Goal: Navigation & Orientation: Find specific page/section

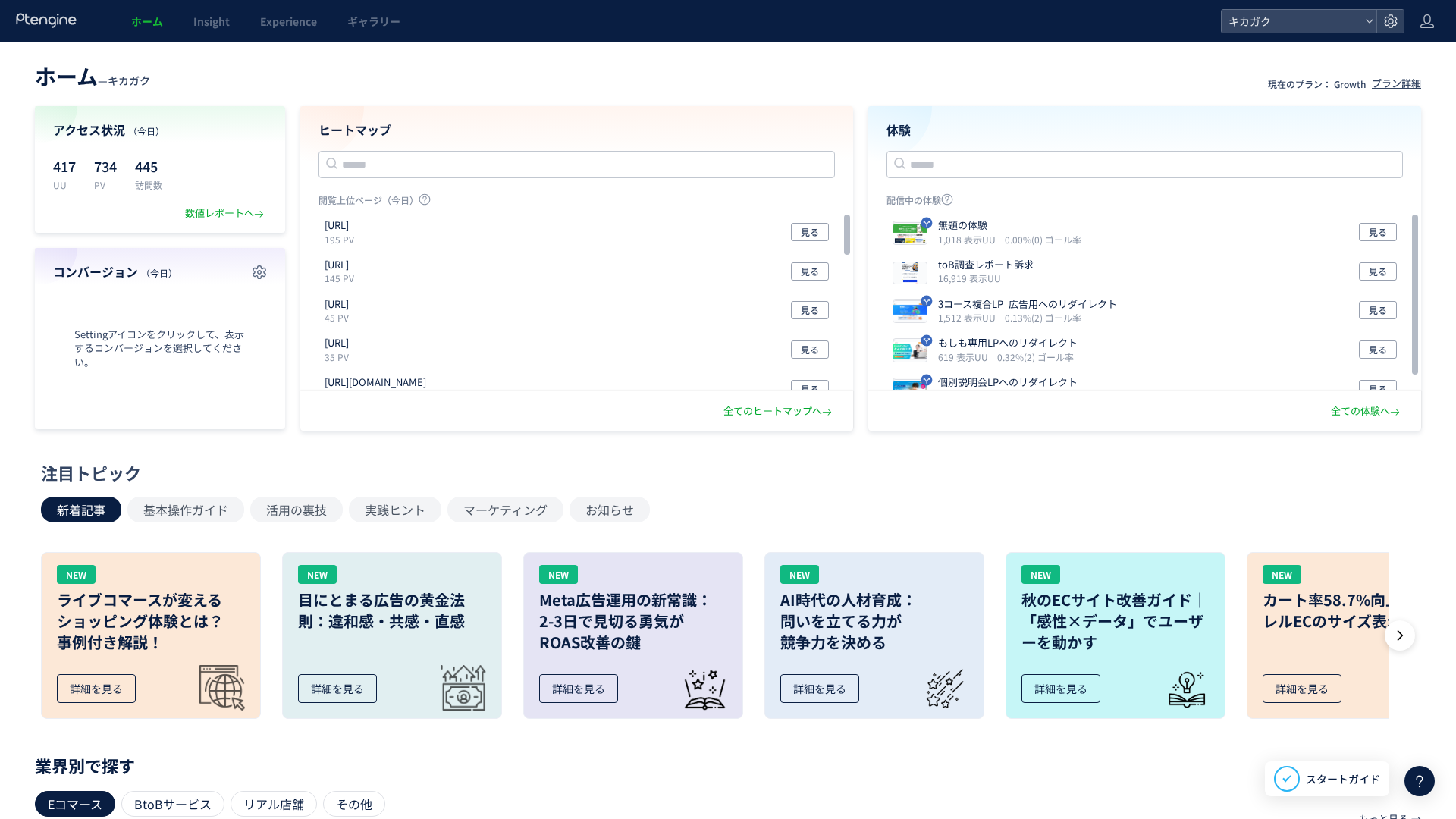
click at [418, 120] on div "ヒートマップ 閲覧上位ページ（[DATE]） [URL] 195 PV 見る [URL] 145 PV 見る [URL] 45 PV 見る [URL] 35 …" at bounding box center [576, 248] width 553 height 285
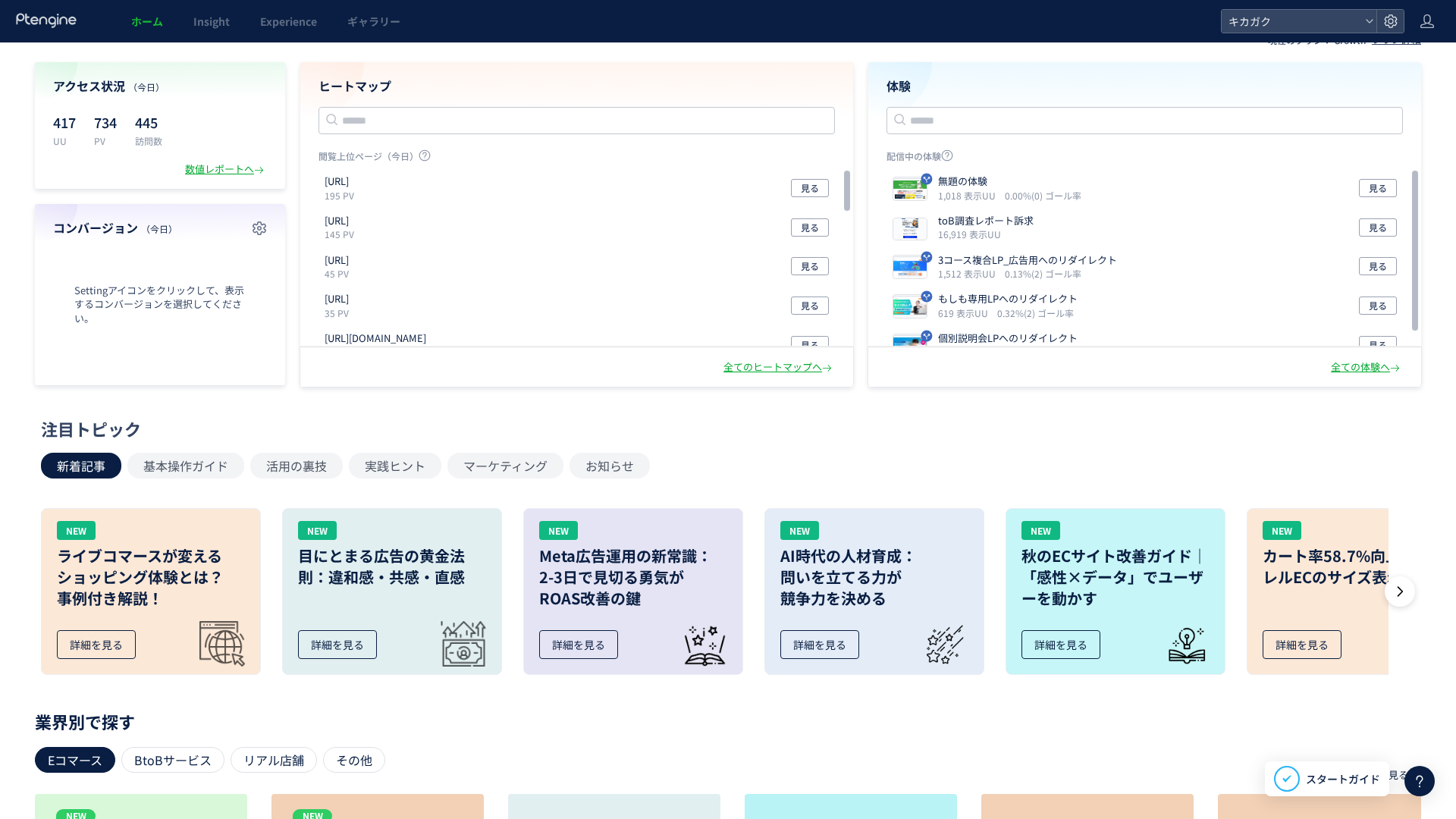
scroll to position [48, 0]
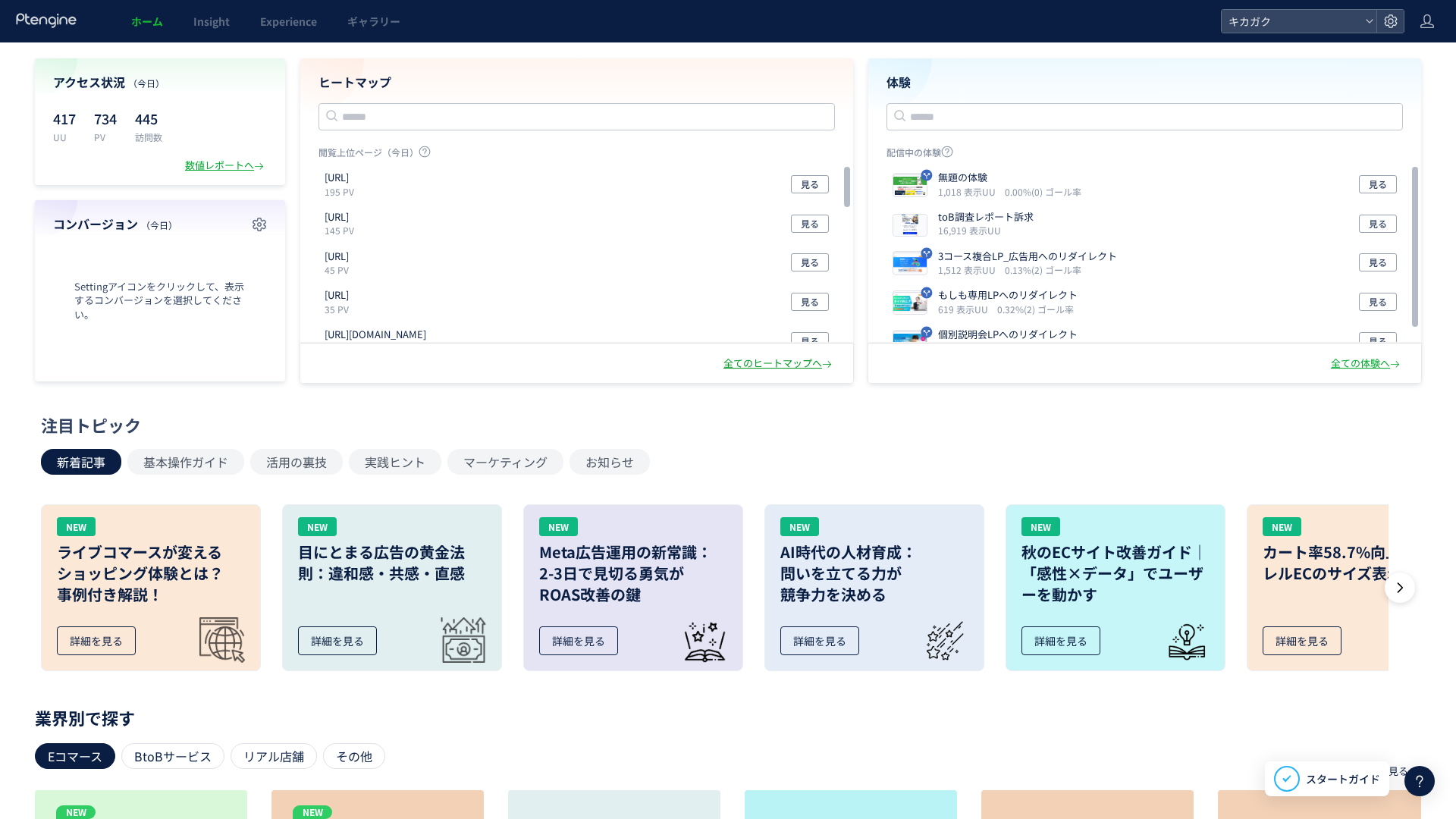
click at [751, 367] on div "全てのヒートマップへ" at bounding box center [779, 364] width 112 height 15
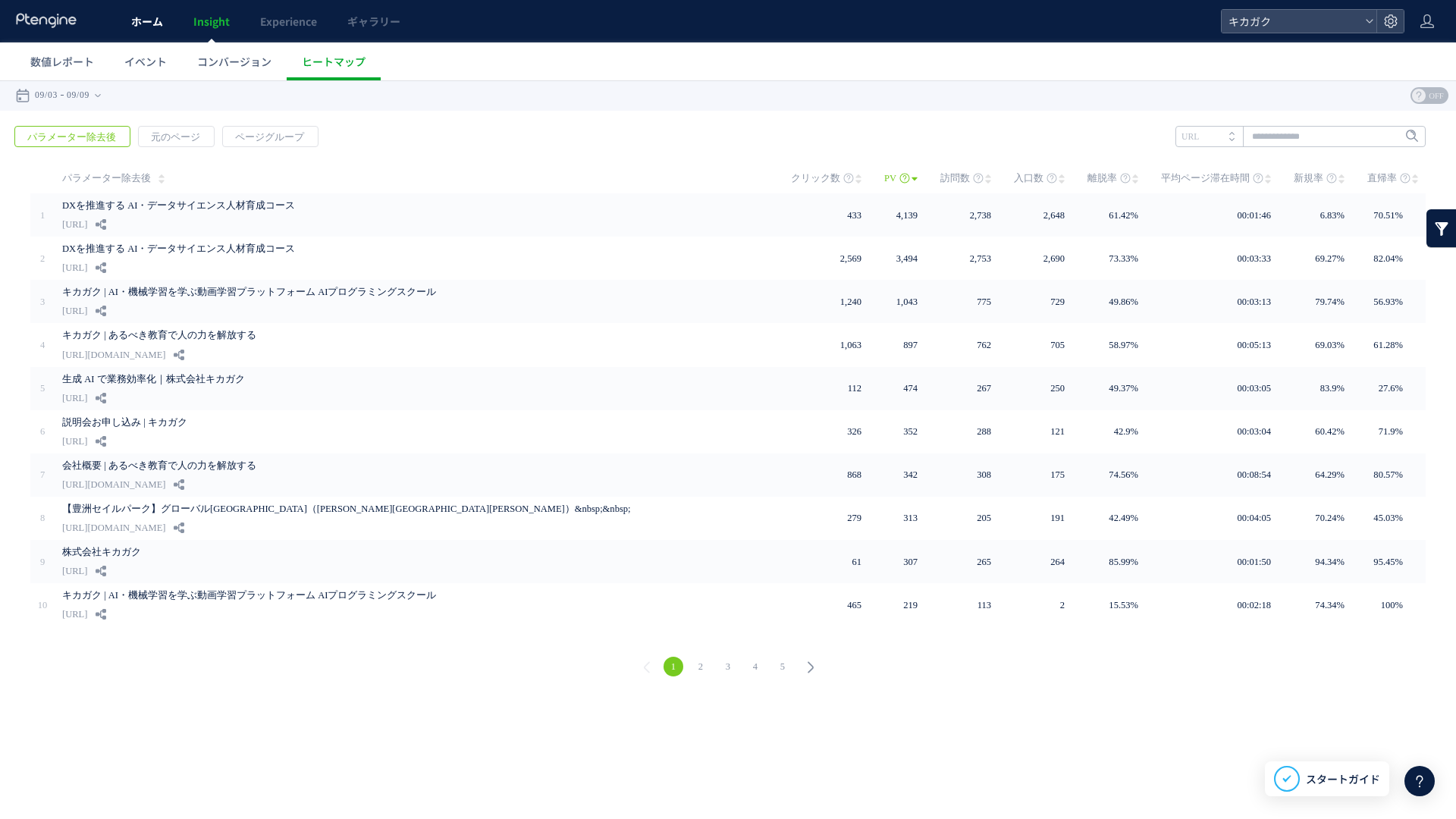
click at [148, 22] on span "ホーム" at bounding box center [146, 21] width 32 height 15
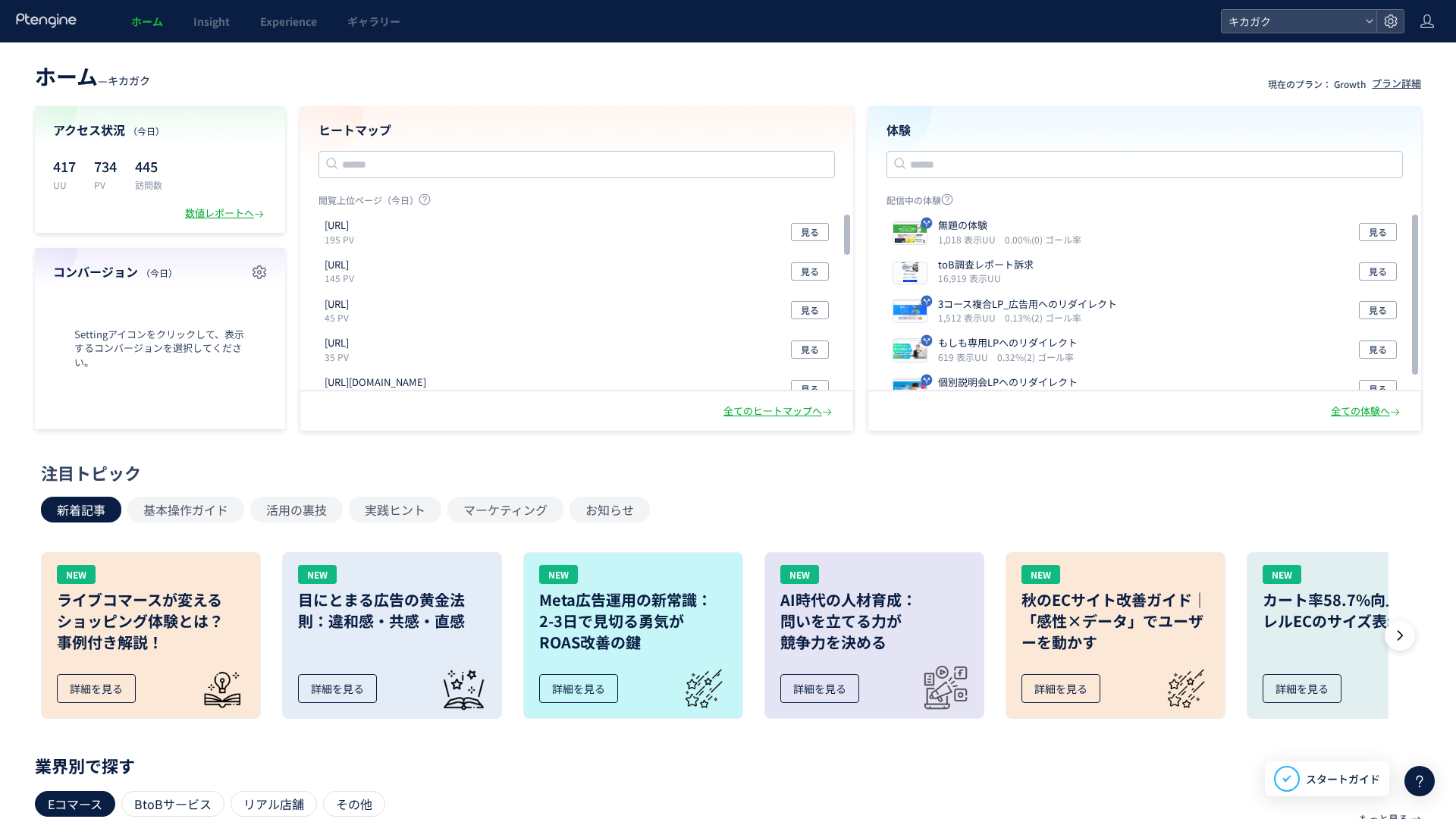
click at [373, 127] on h4 "ヒートマップ" at bounding box center [576, 130] width 517 height 18
click at [762, 410] on div "全てのヒートマップへ" at bounding box center [779, 412] width 112 height 15
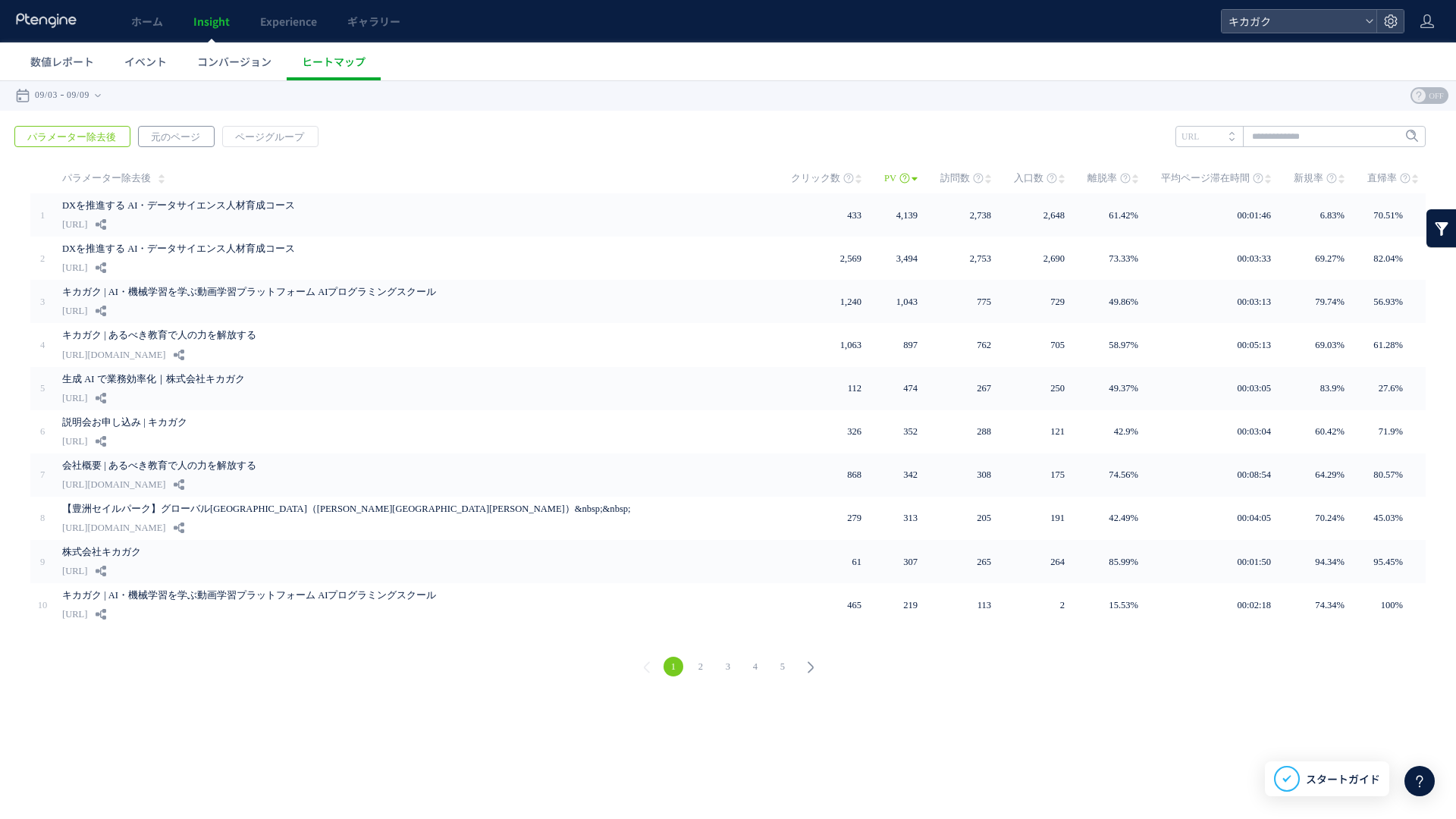
click at [184, 133] on span "元のページ" at bounding box center [175, 137] width 74 height 21
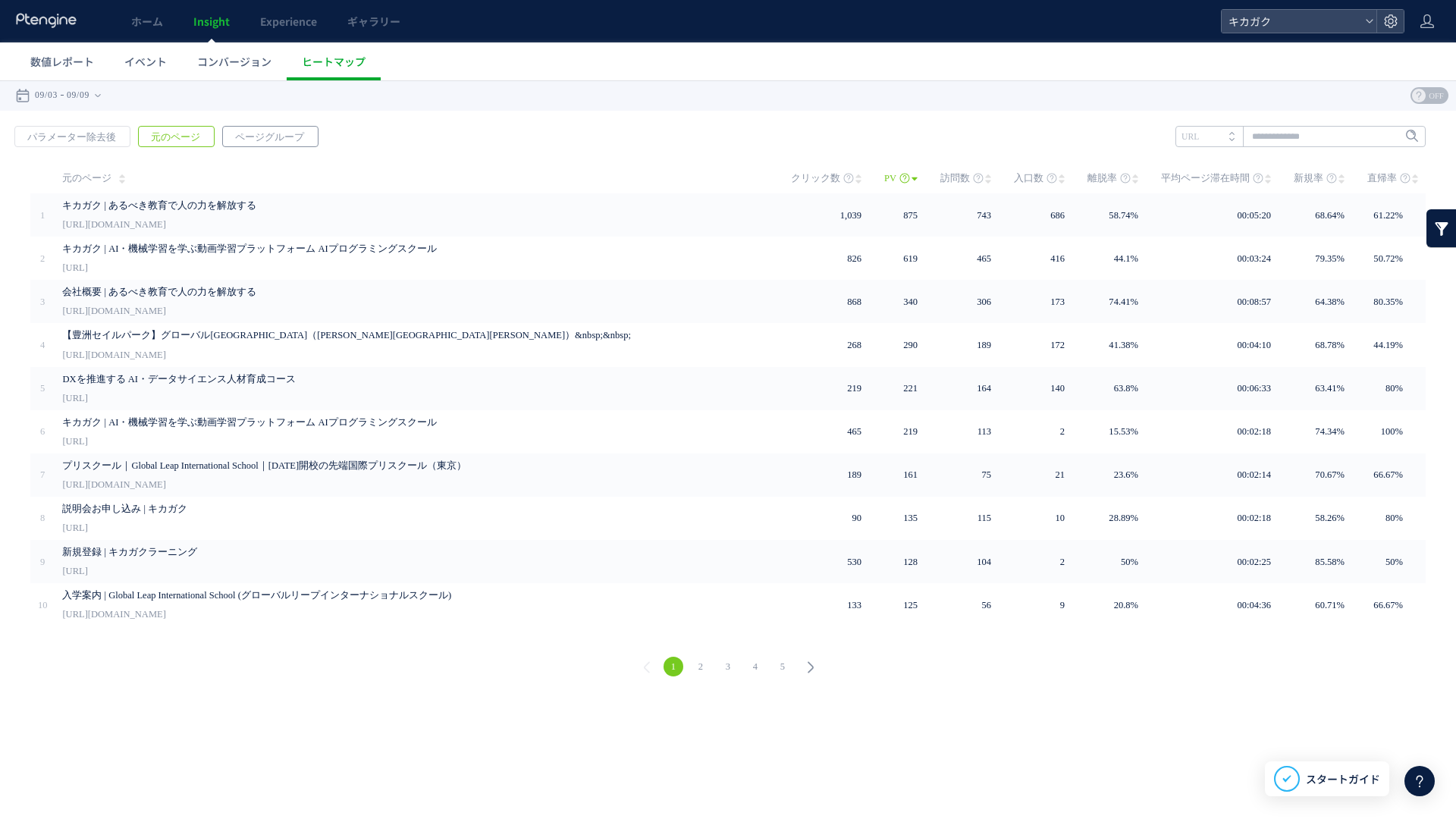
click at [275, 141] on span "ページグループ" at bounding box center [269, 137] width 93 height 21
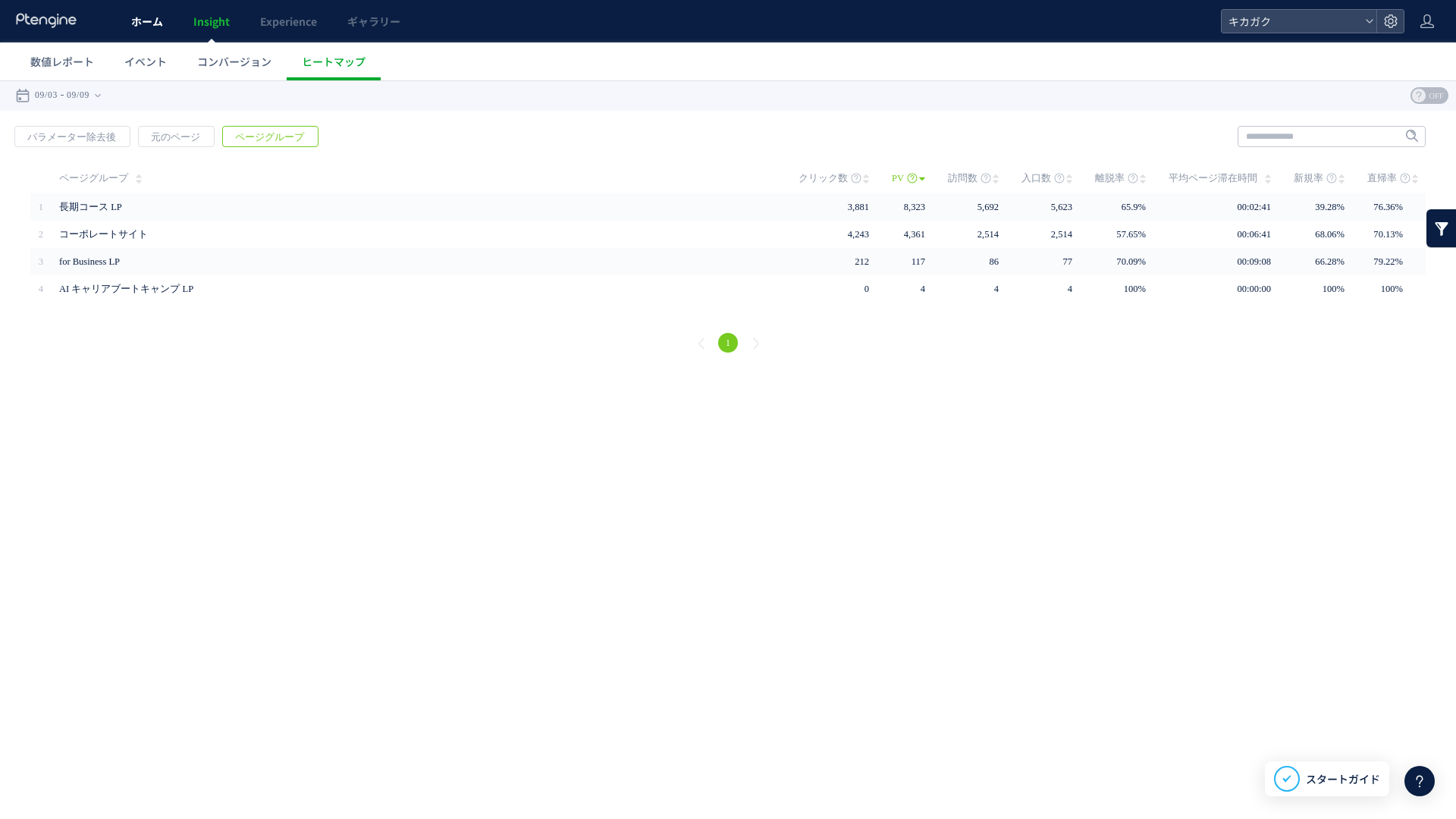
click at [149, 16] on span "ホーム" at bounding box center [146, 21] width 32 height 15
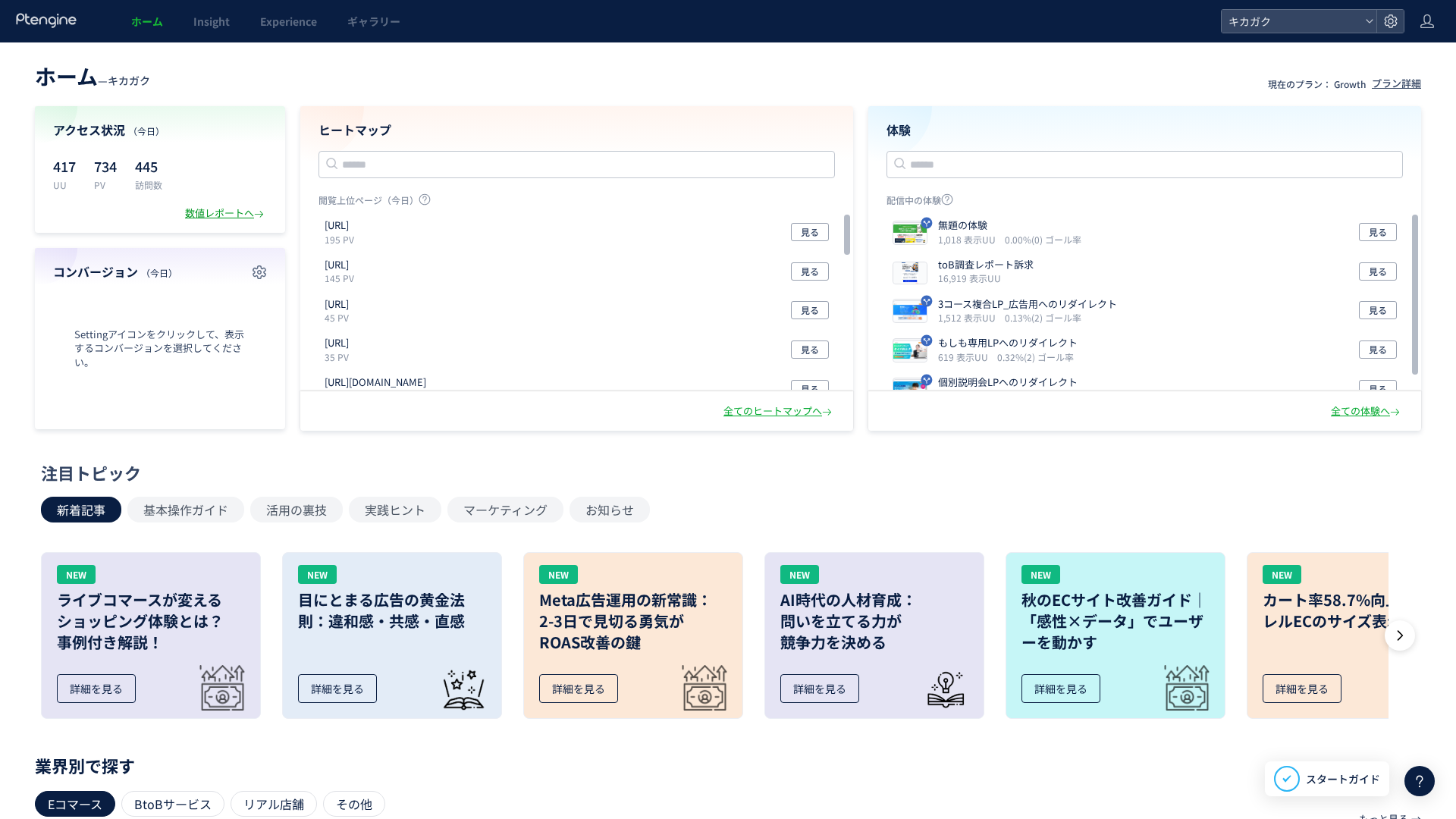
click at [226, 216] on div "数値レポートへ" at bounding box center [226, 213] width 82 height 15
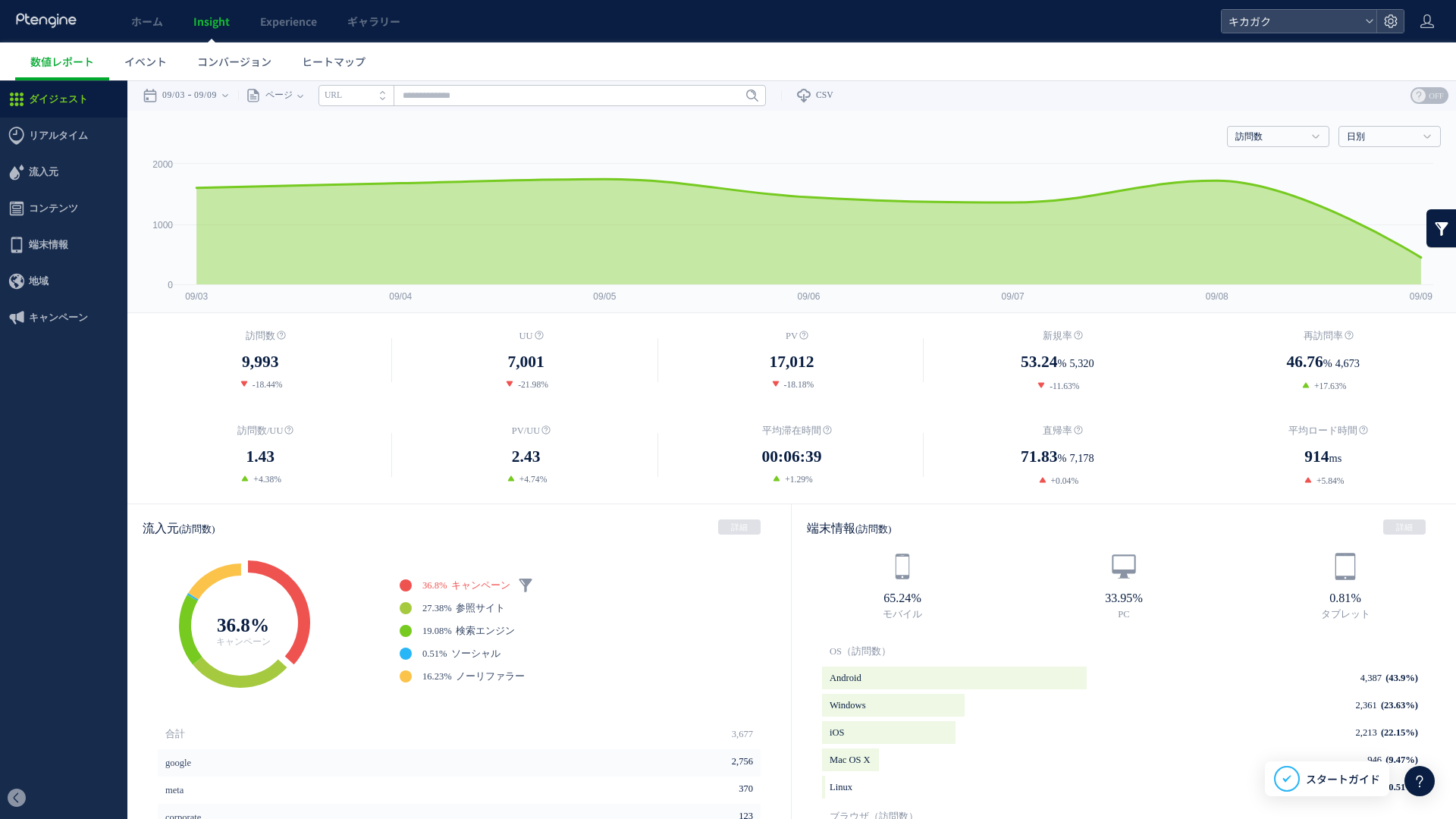
scroll to position [15, 0]
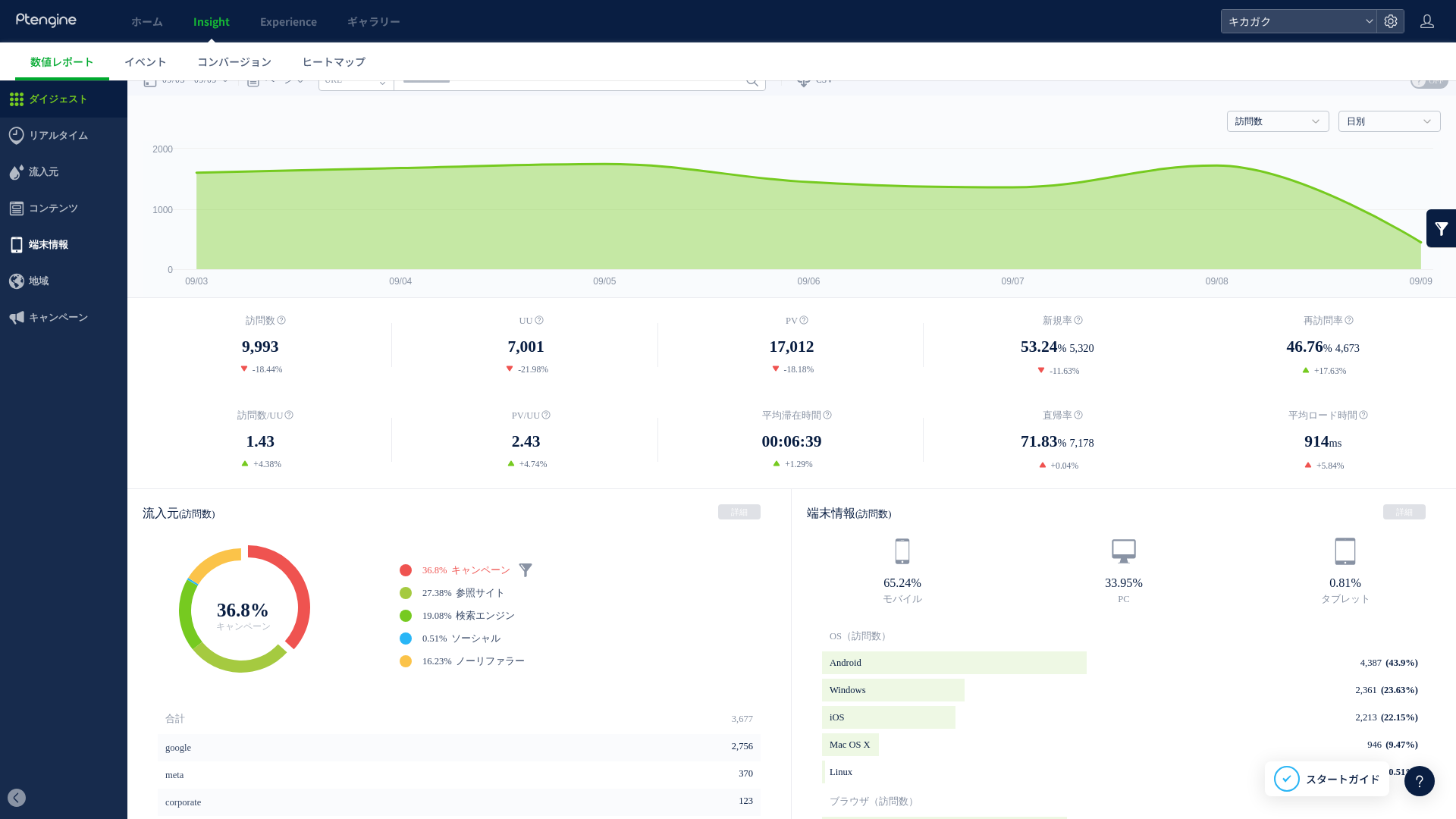
click at [60, 255] on span "端末情報" at bounding box center [49, 244] width 40 height 36
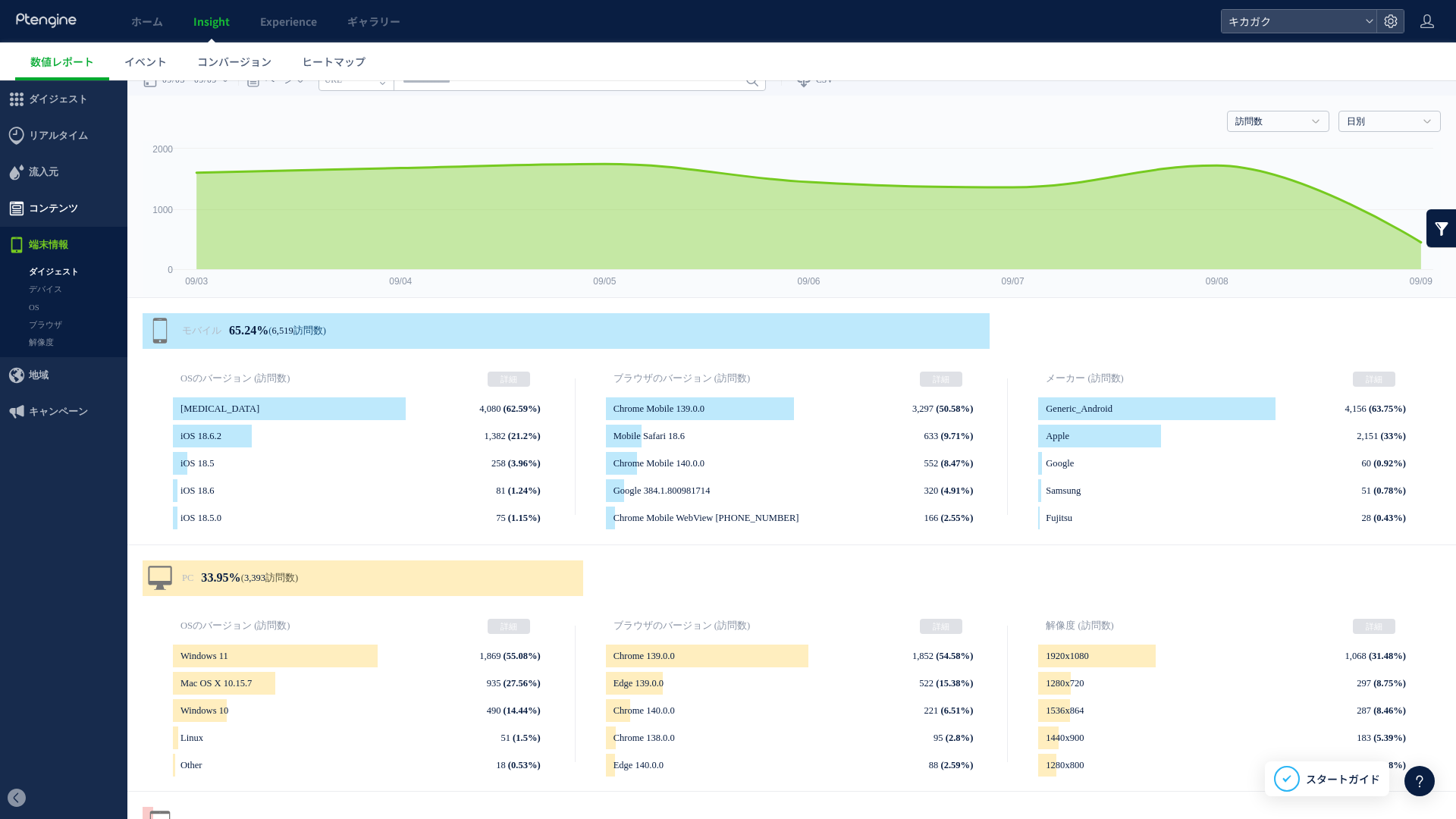
click at [65, 211] on span "コンテンツ" at bounding box center [53, 208] width 49 height 36
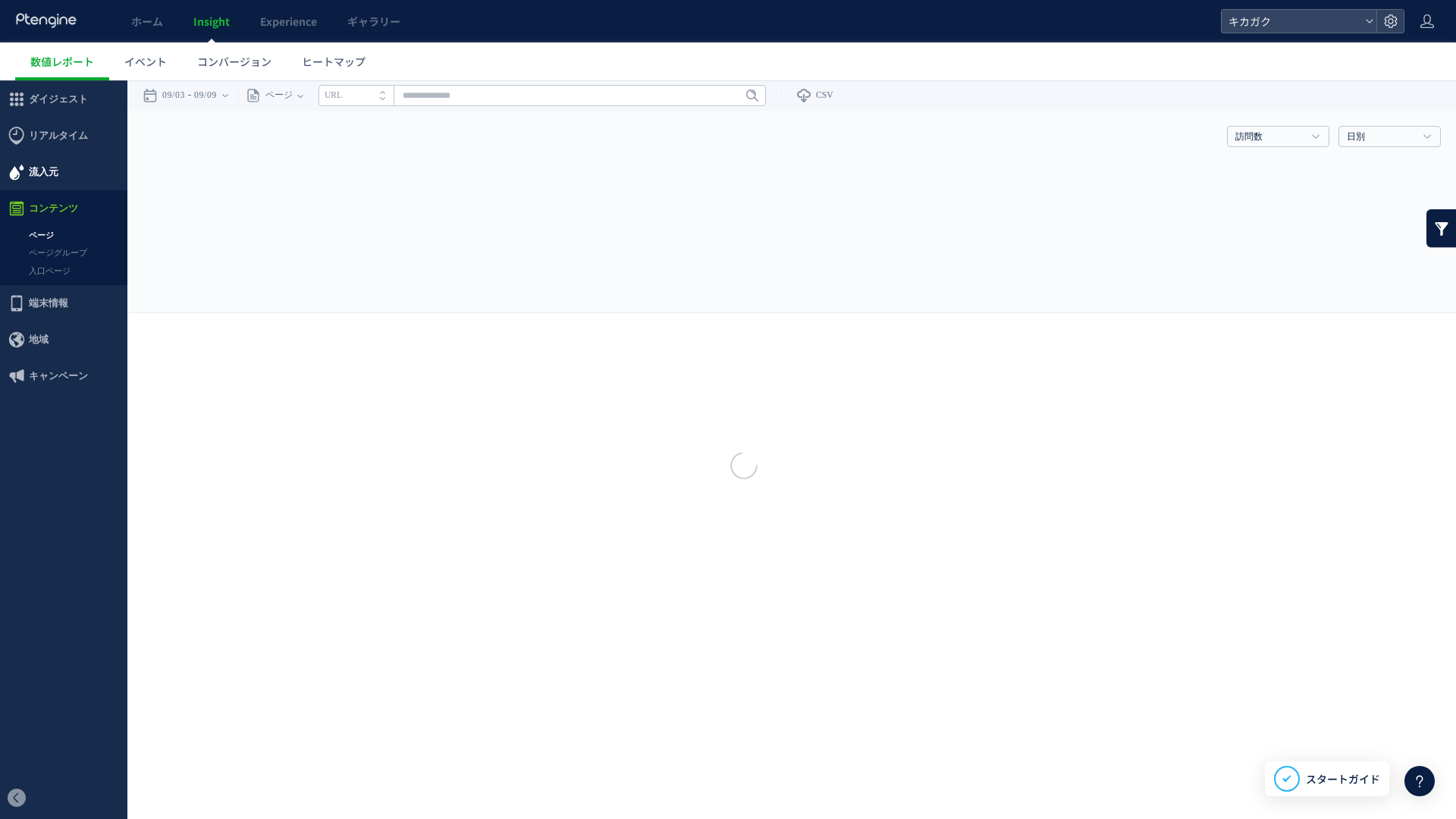
click at [56, 166] on div at bounding box center [728, 409] width 1456 height 819
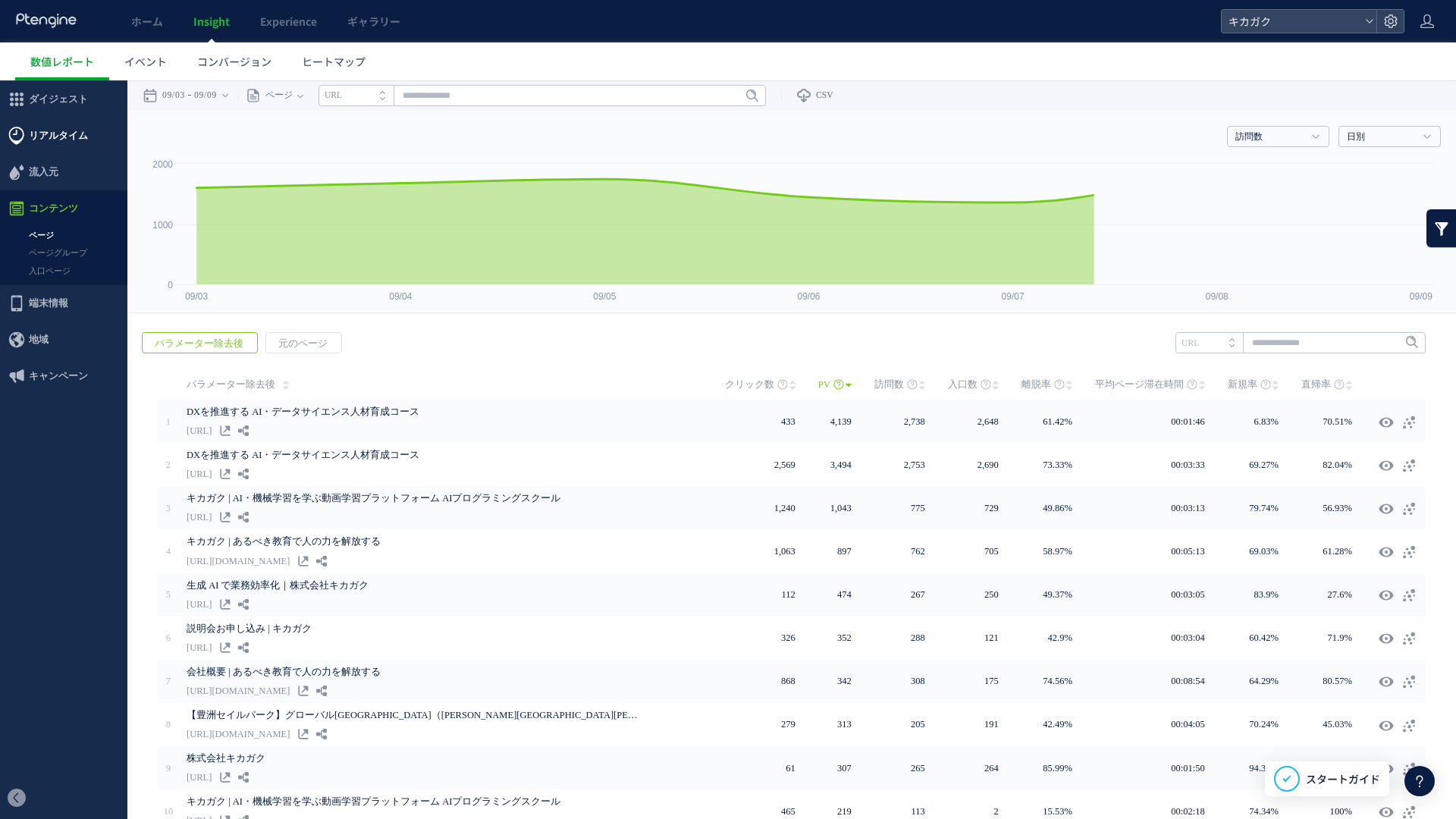
click at [61, 145] on span "リアルタイム" at bounding box center [58, 135] width 59 height 36
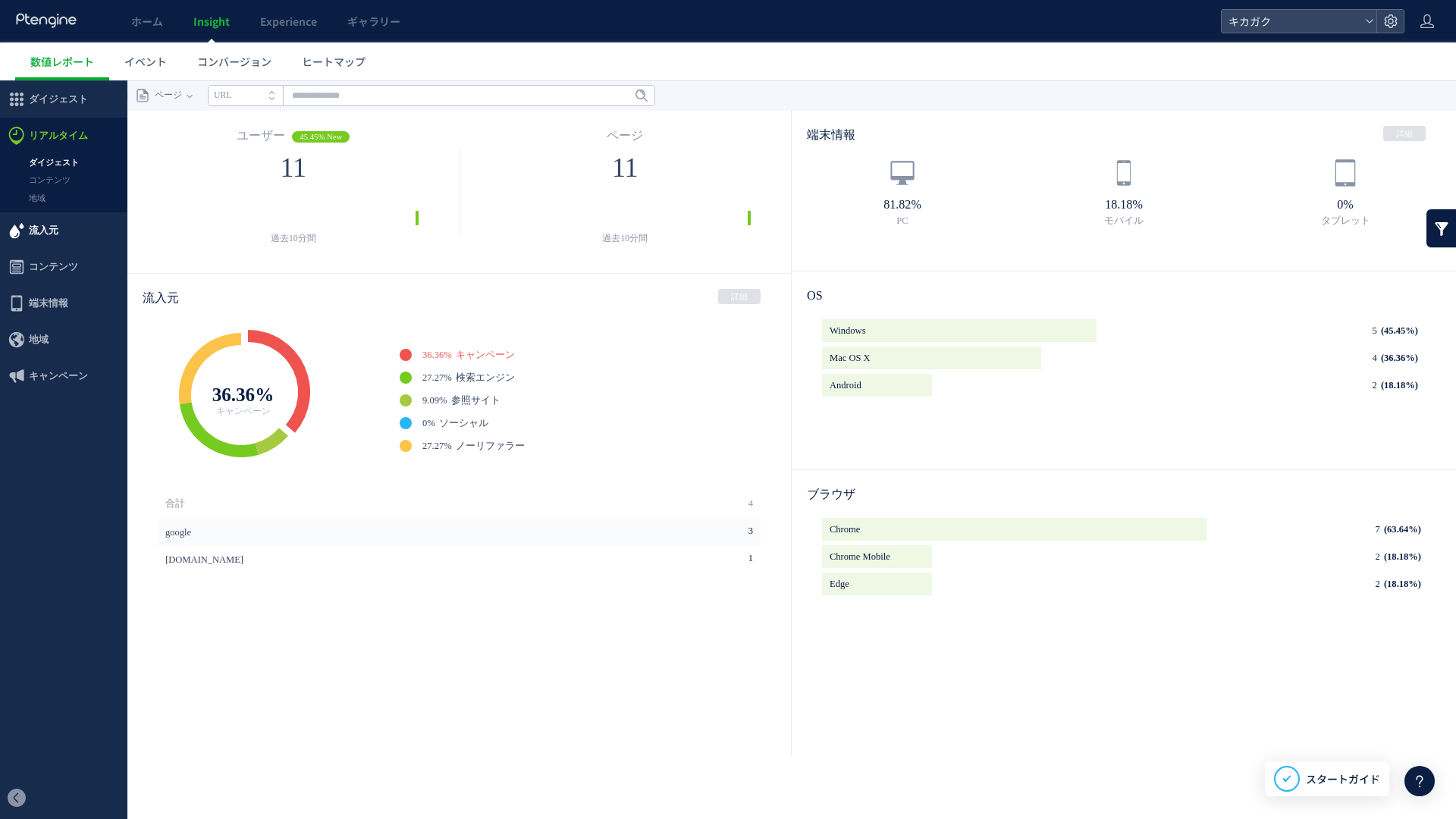
click at [55, 217] on span "流入元" at bounding box center [44, 230] width 30 height 36
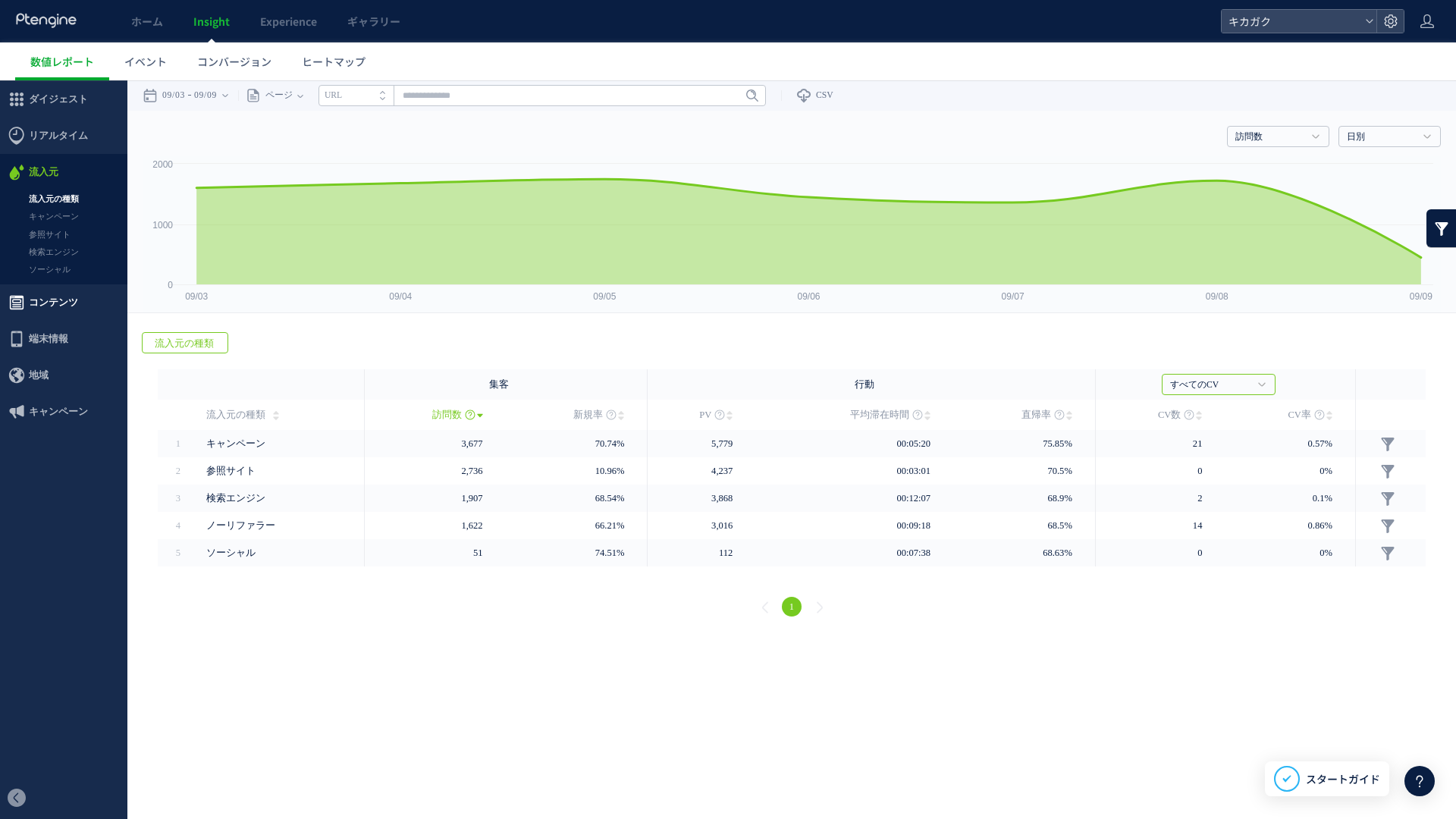
click at [54, 293] on span "コンテンツ" at bounding box center [53, 302] width 49 height 36
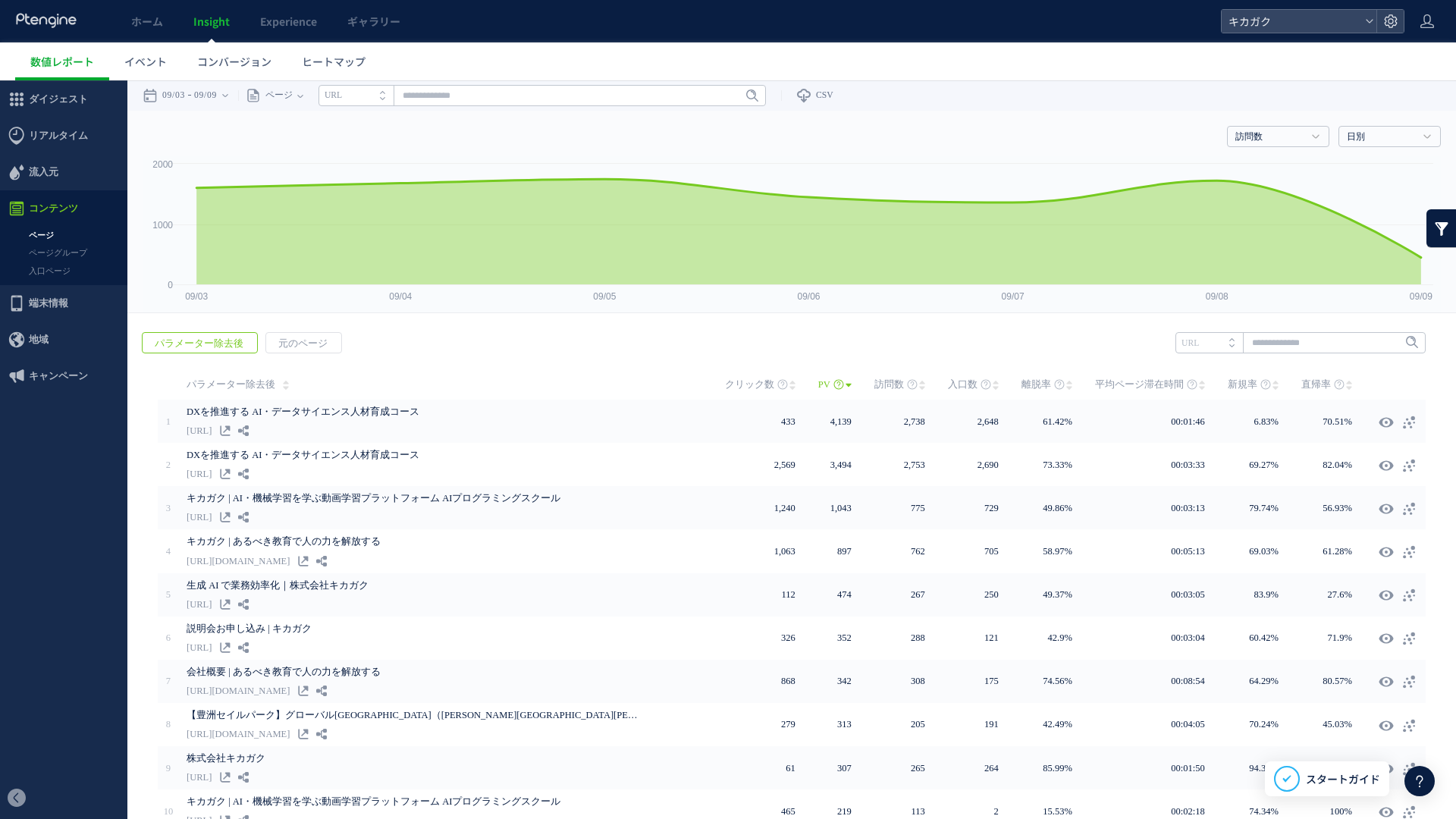
click at [56, 300] on span "端末情報" at bounding box center [49, 303] width 40 height 36
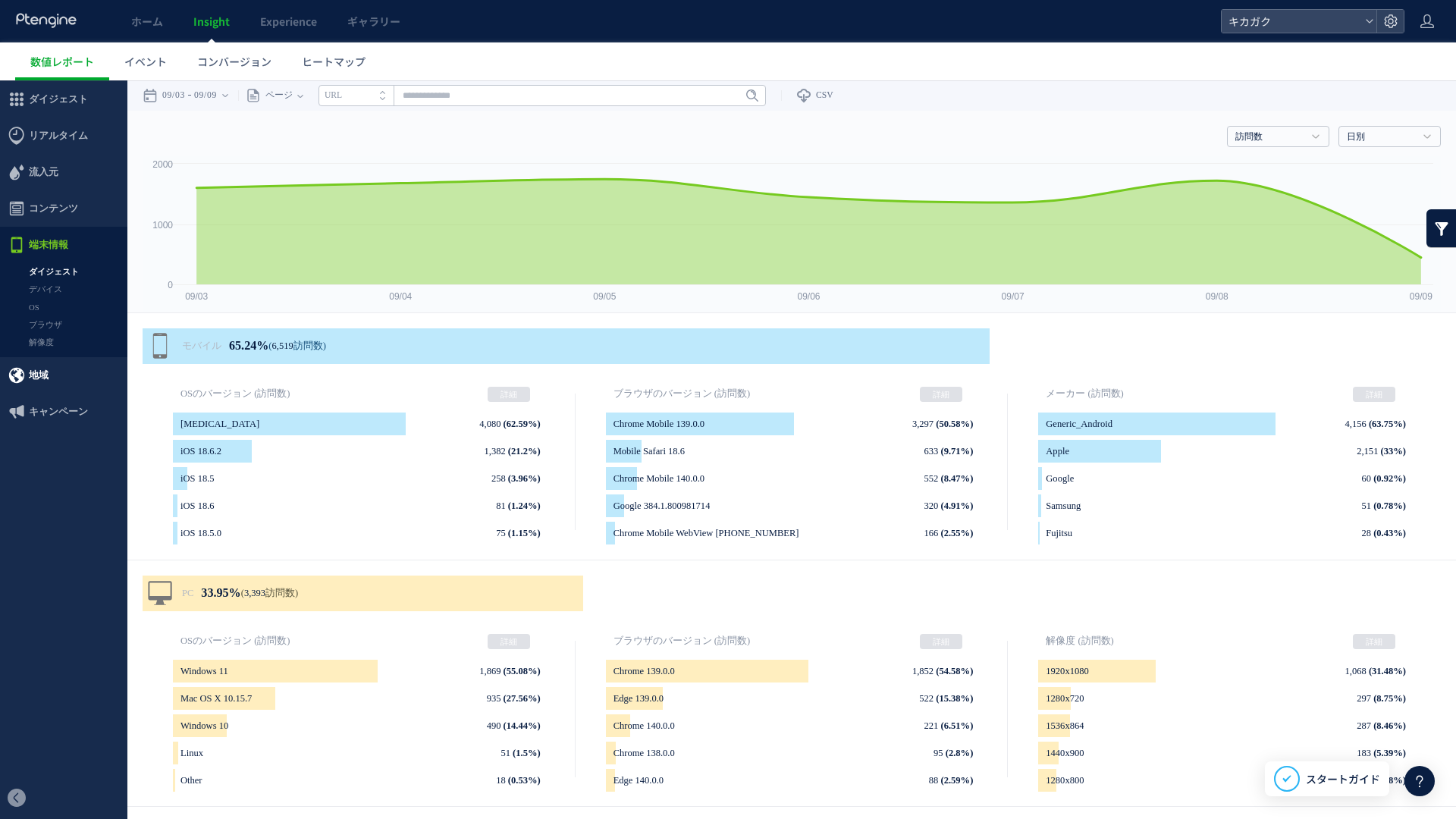
click at [54, 368] on span "地域" at bounding box center [64, 375] width 128 height 36
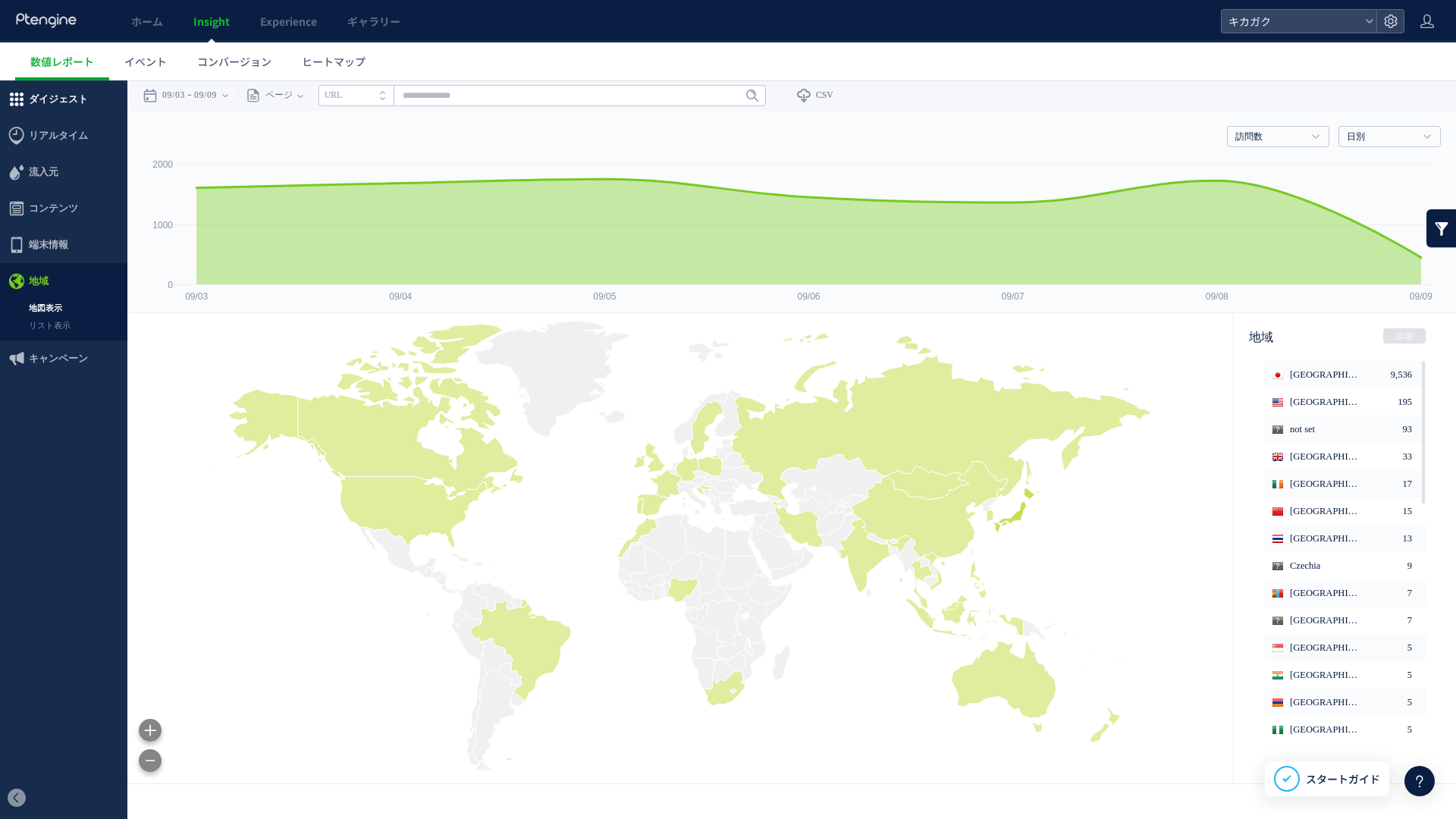
click at [67, 99] on span "ダイジェスト" at bounding box center [58, 99] width 59 height 36
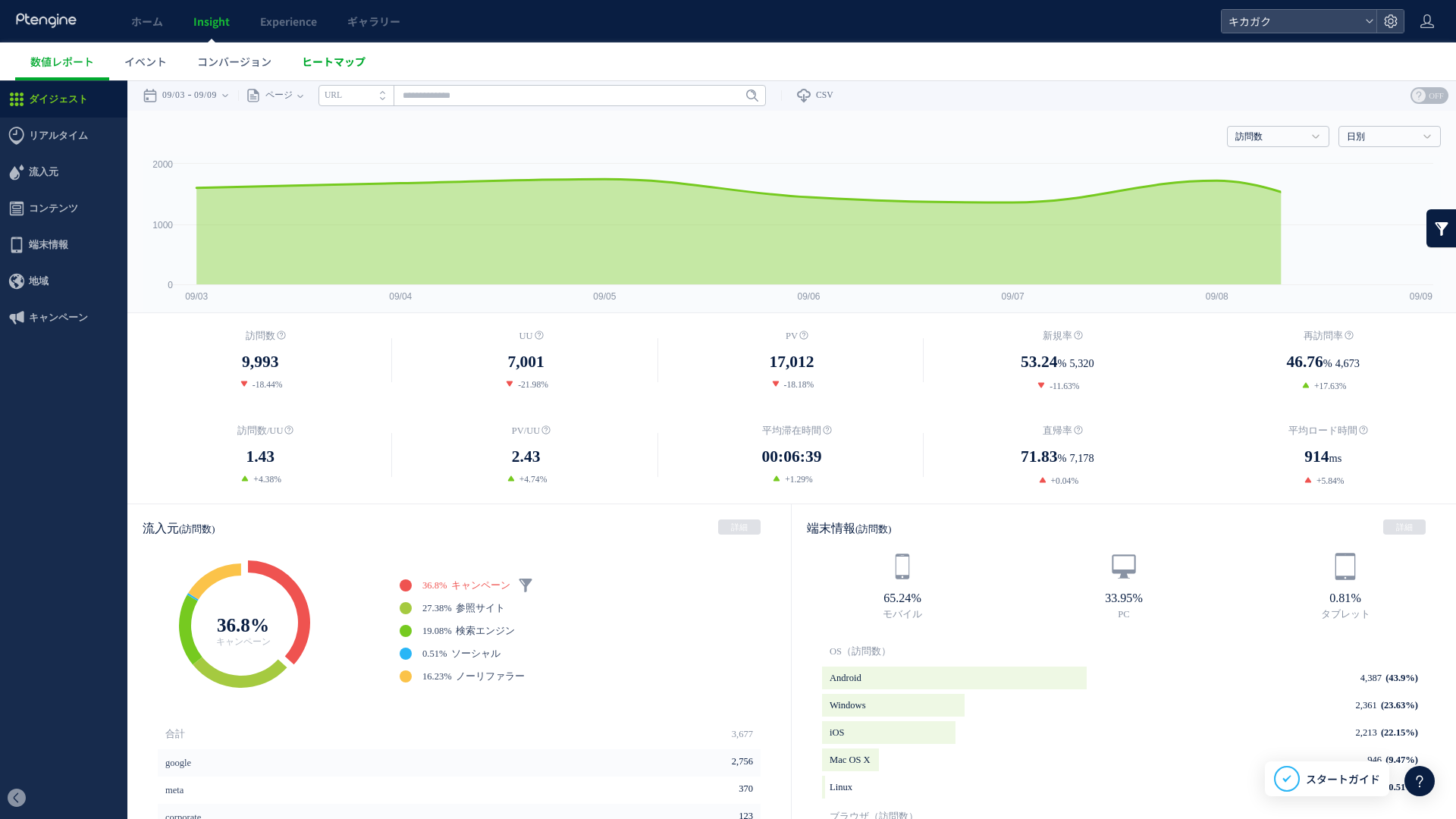
click at [331, 68] on span "ヒートマップ" at bounding box center [333, 61] width 64 height 15
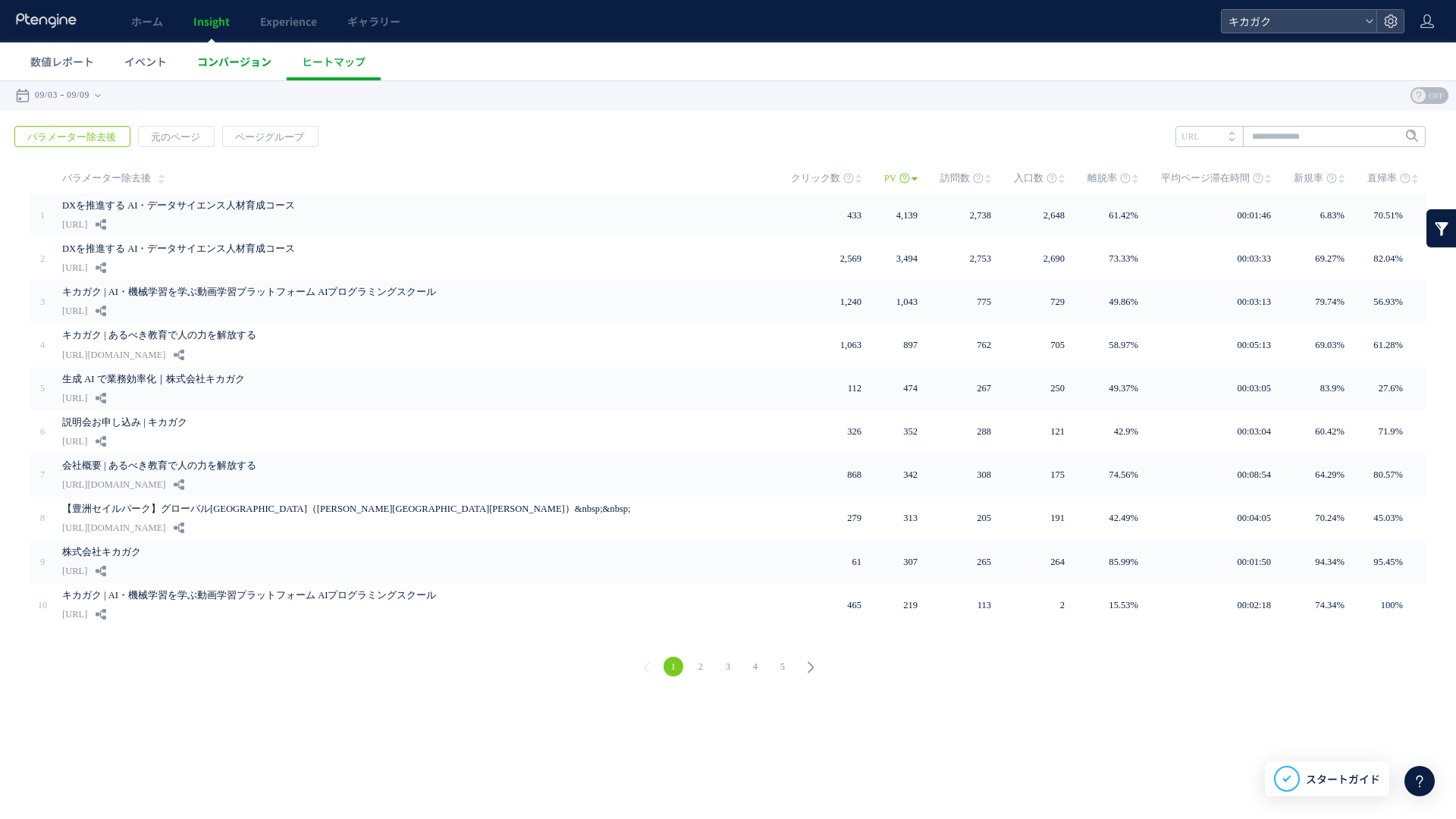
click at [251, 57] on span "コンバージョン" at bounding box center [234, 61] width 74 height 15
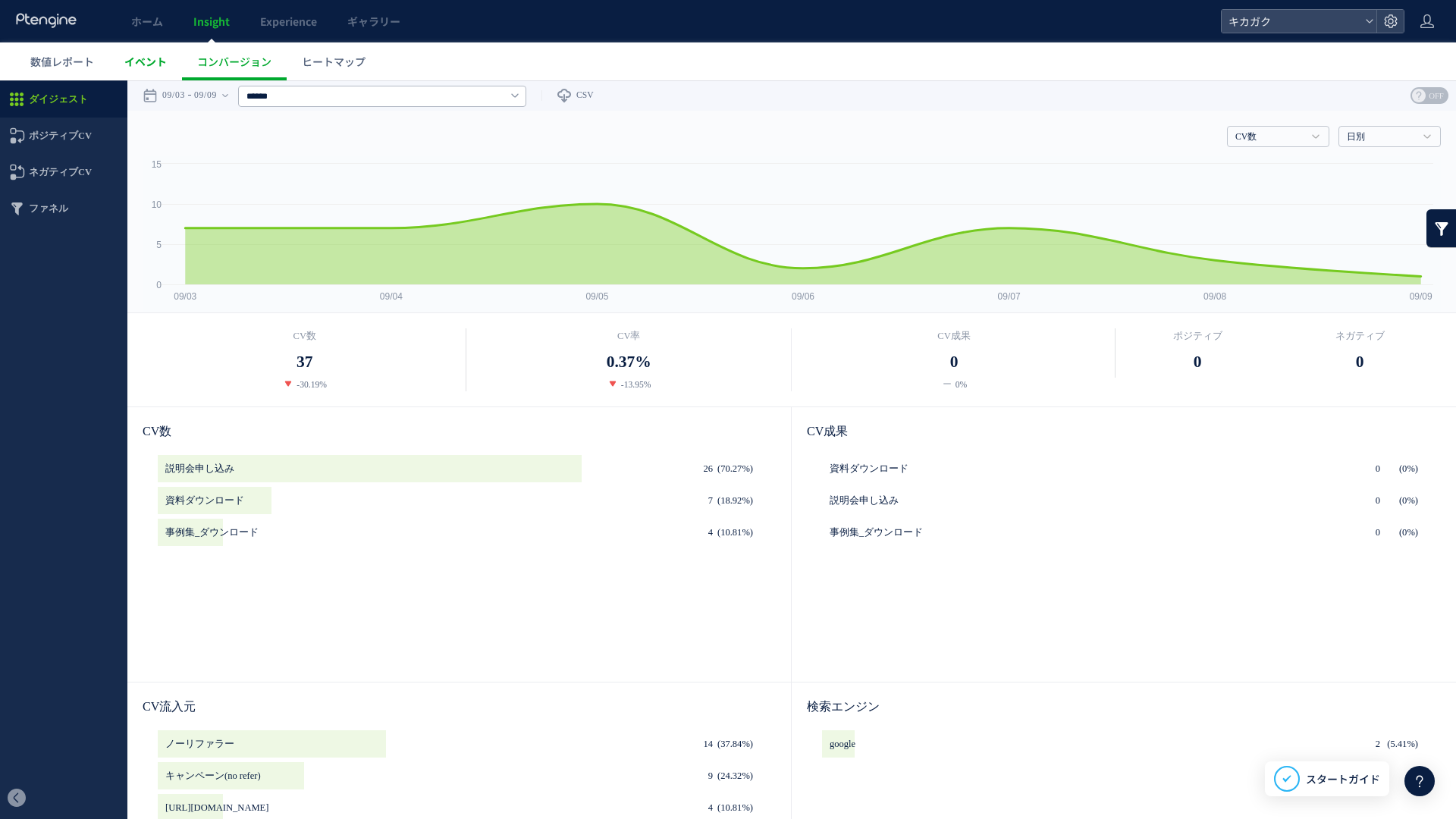
click at [141, 61] on span "イベント" at bounding box center [146, 61] width 43 height 15
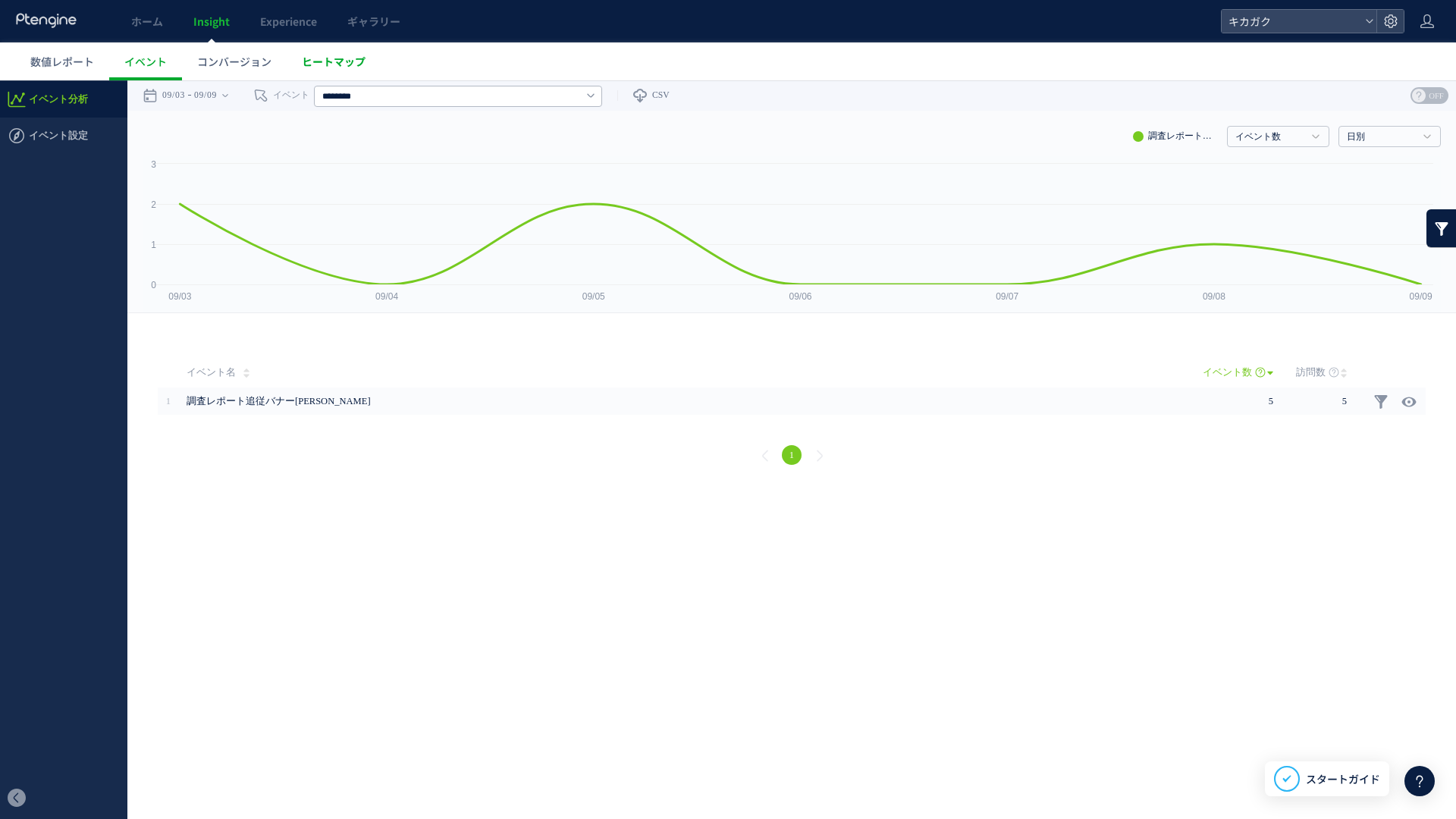
click at [326, 61] on span "ヒートマップ" at bounding box center [333, 61] width 64 height 15
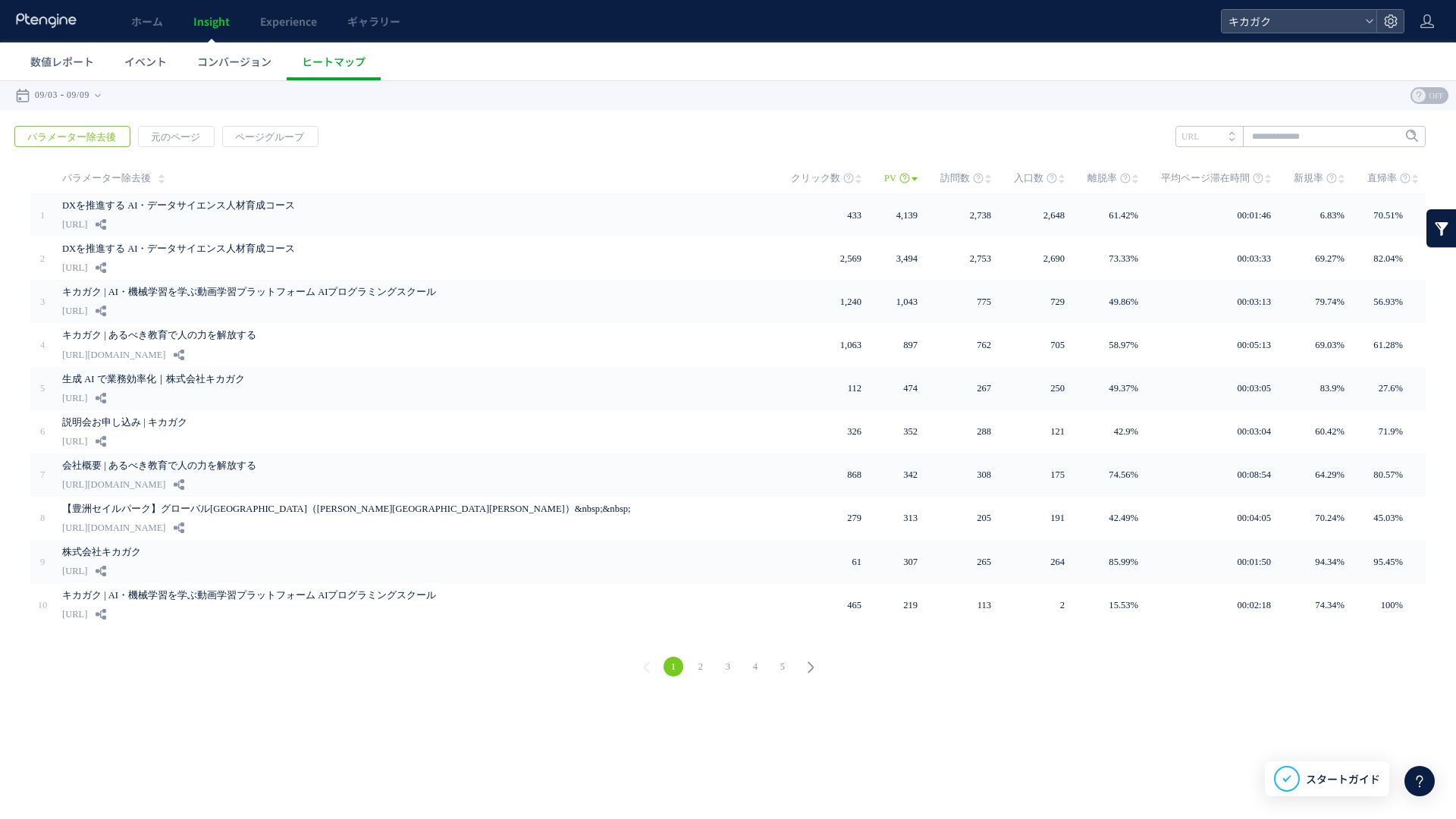
click at [1425, 93] on span "OFF" at bounding box center [1436, 95] width 23 height 17
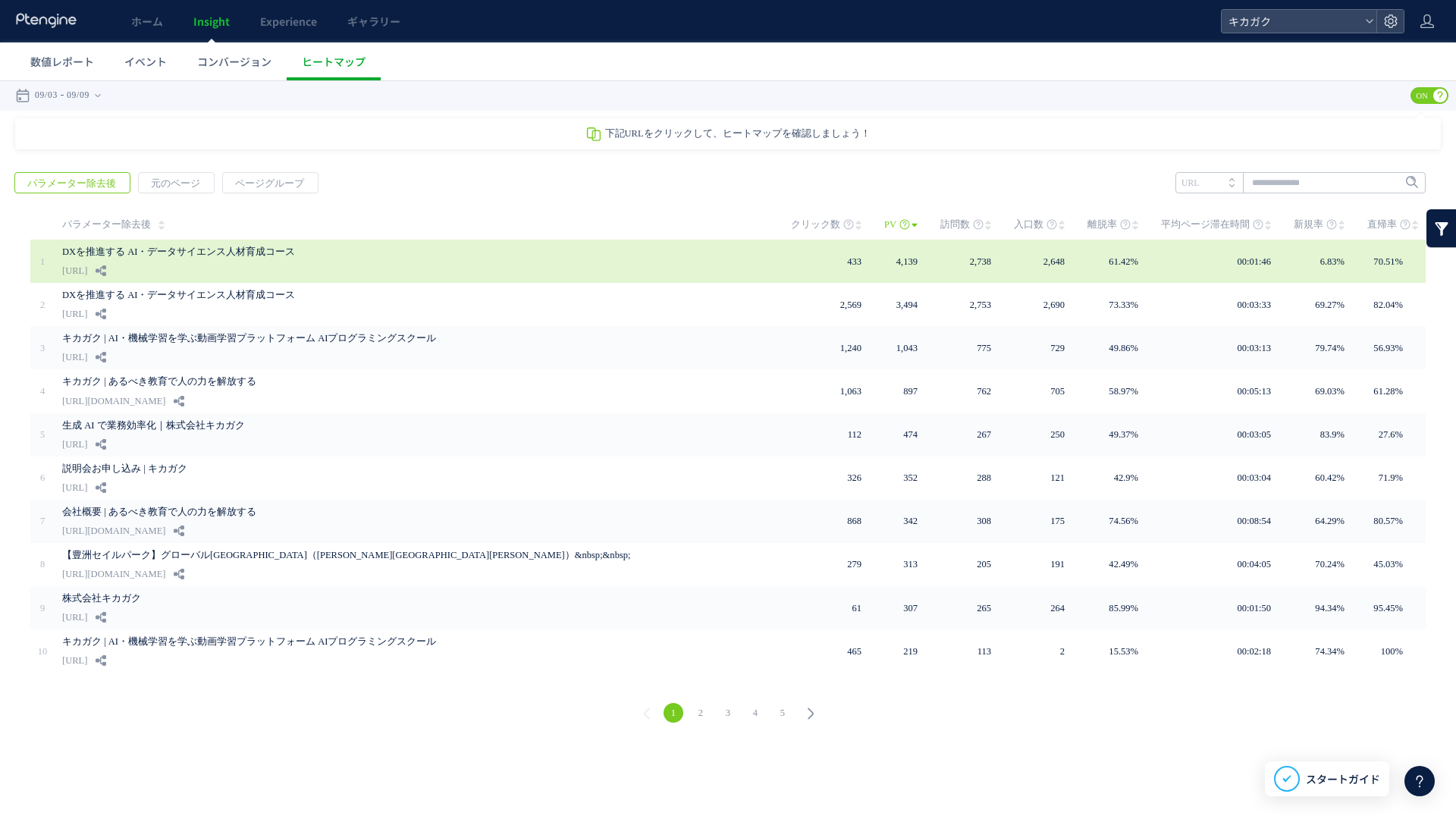
click at [519, 264] on div "DXを推進する AI・データサイエンス人材育成コース [URL]" at bounding box center [416, 260] width 707 height 43
